Goal: Task Accomplishment & Management: Use online tool/utility

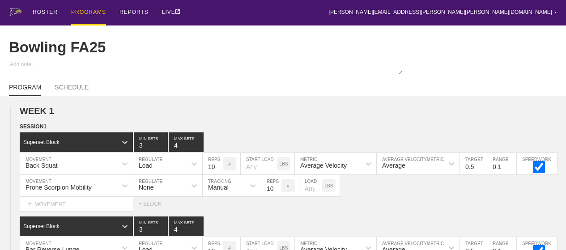
scroll to position [358, 0]
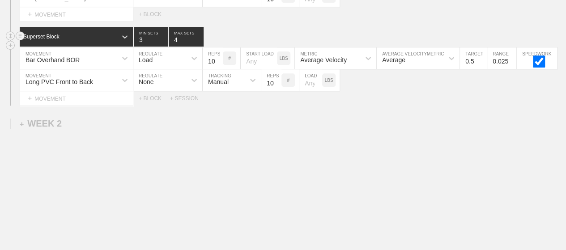
click at [383, 37] on div "Superset Block 3 MIN SETS 4 MAX SETS" at bounding box center [293, 37] width 546 height 20
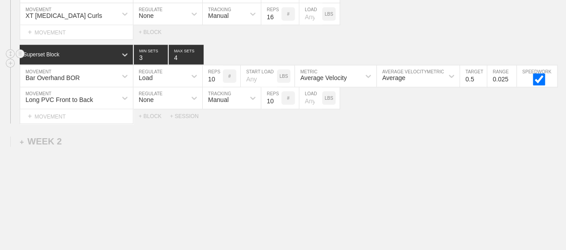
scroll to position [0, 0]
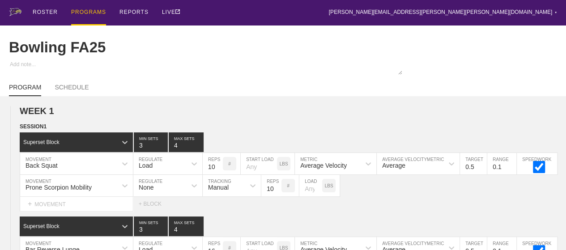
click at [91, 9] on div "PROGRAMS" at bounding box center [88, 13] width 35 height 26
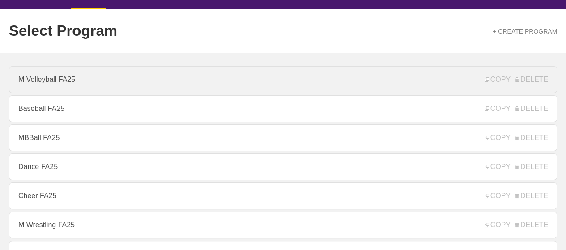
scroll to position [36, 0]
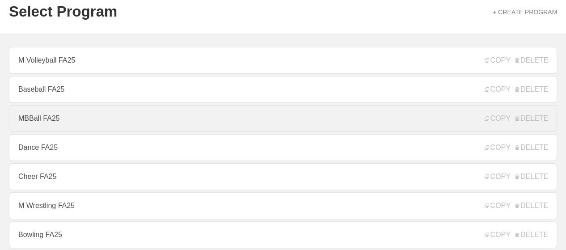
click at [109, 126] on link "MBBall FA25" at bounding box center [283, 118] width 548 height 27
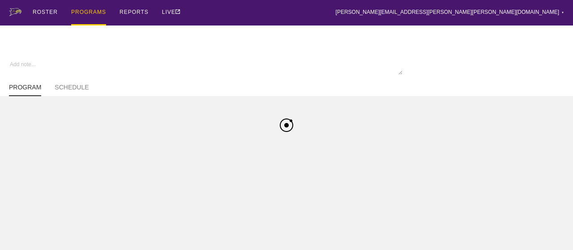
type textarea "x"
type input "MBBall FA25"
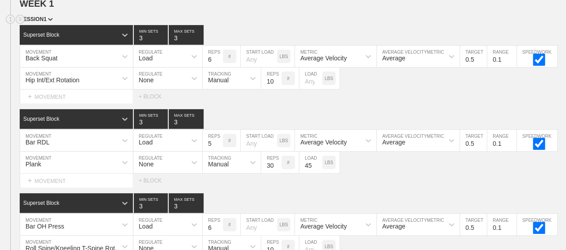
scroll to position [125, 0]
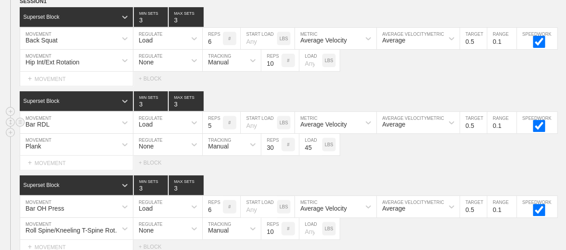
click at [210, 130] on input "5" at bounding box center [213, 122] width 20 height 21
type input "6"
click at [315, 83] on div "Select... MOVEMENT + MOVEMENT + BLOCK" at bounding box center [283, 79] width 566 height 14
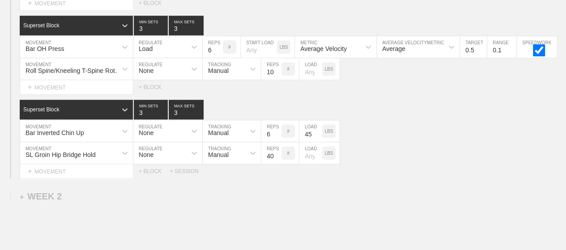
scroll to position [286, 0]
